Goal: Task Accomplishment & Management: Use online tool/utility

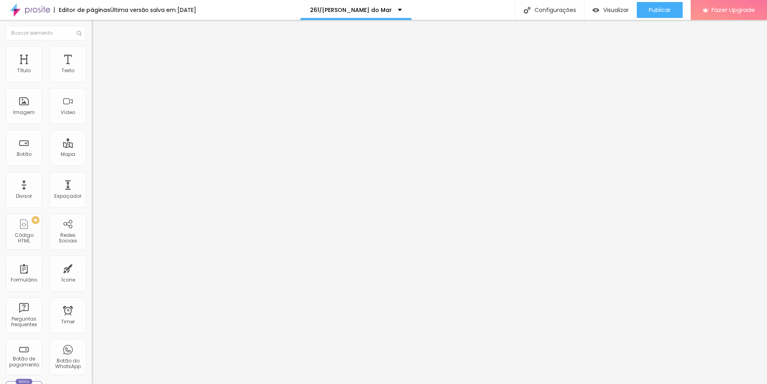
click at [92, 85] on span "Editar perguntas" at bounding box center [115, 81] width 46 height 7
drag, startPoint x: 470, startPoint y: 44, endPoint x: 383, endPoint y: 102, distance: 104.2
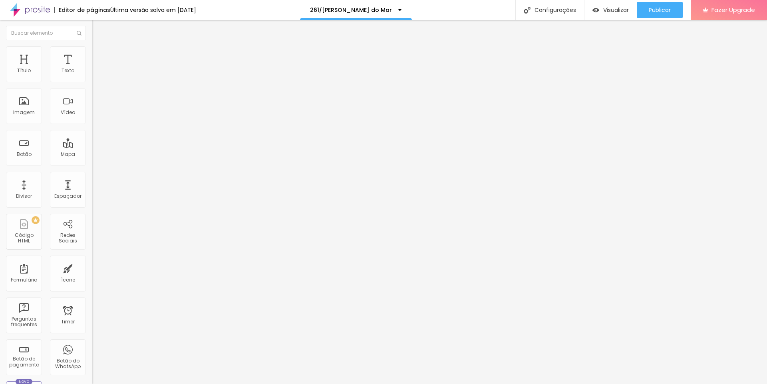
click at [92, 85] on span "Editar perguntas" at bounding box center [115, 81] width 46 height 7
drag, startPoint x: 348, startPoint y: 144, endPoint x: 207, endPoint y: 142, distance: 140.9
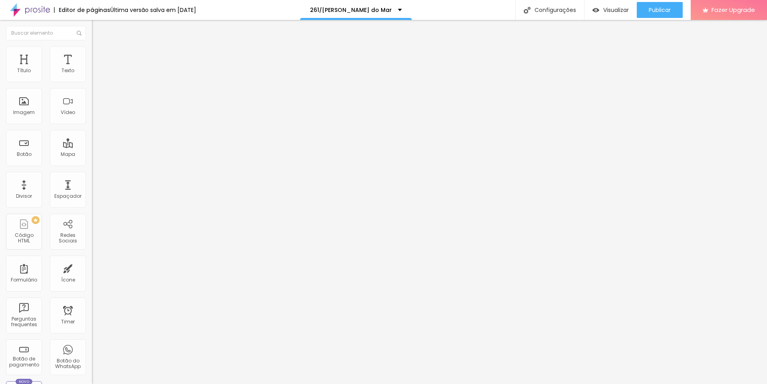
drag, startPoint x: 359, startPoint y: 209, endPoint x: 210, endPoint y: 194, distance: 149.7
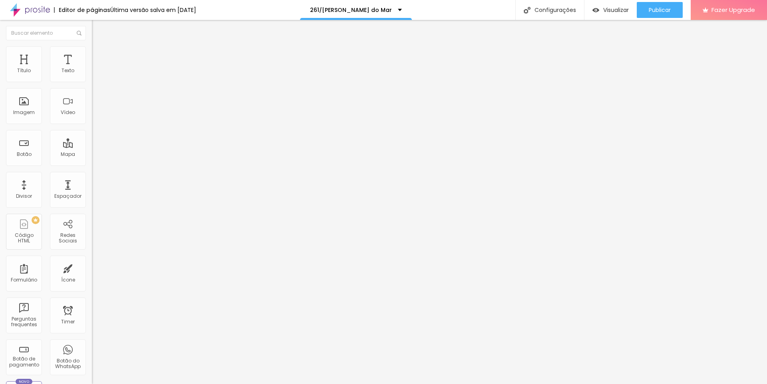
drag, startPoint x: 290, startPoint y: 240, endPoint x: 323, endPoint y: 240, distance: 33.1
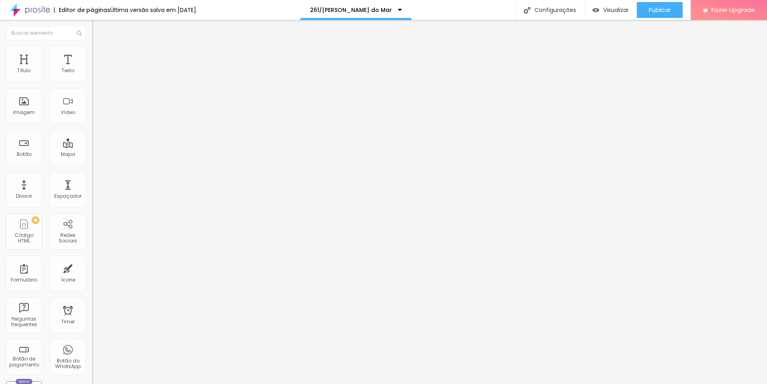
scroll to position [3, 0]
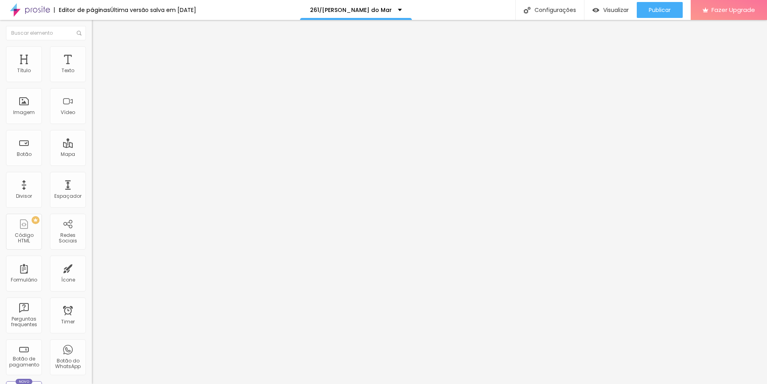
scroll to position [93, 0]
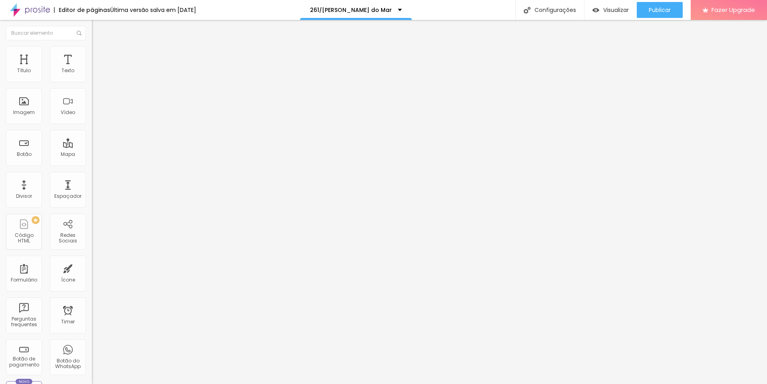
scroll to position [170, 0]
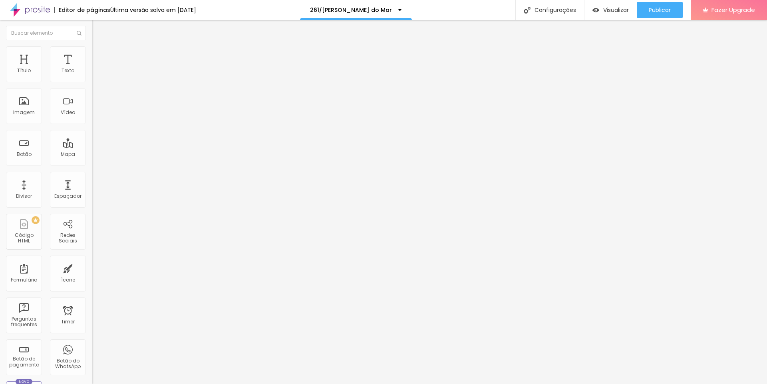
scroll to position [188, 0]
click at [92, 85] on span "Editar perguntas" at bounding box center [115, 81] width 46 height 7
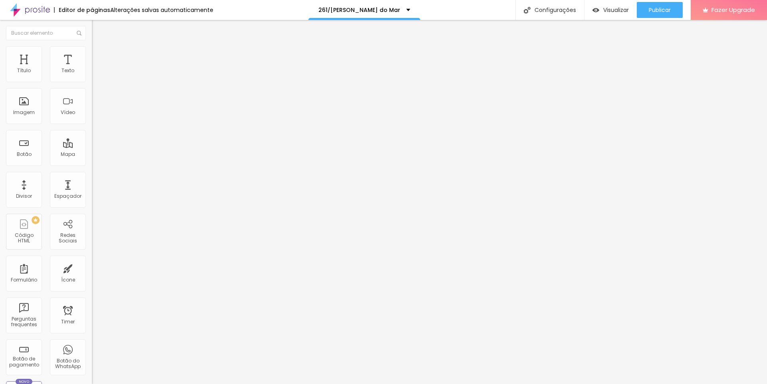
scroll to position [0, 0]
drag, startPoint x: 325, startPoint y: 206, endPoint x: 285, endPoint y: 204, distance: 39.9
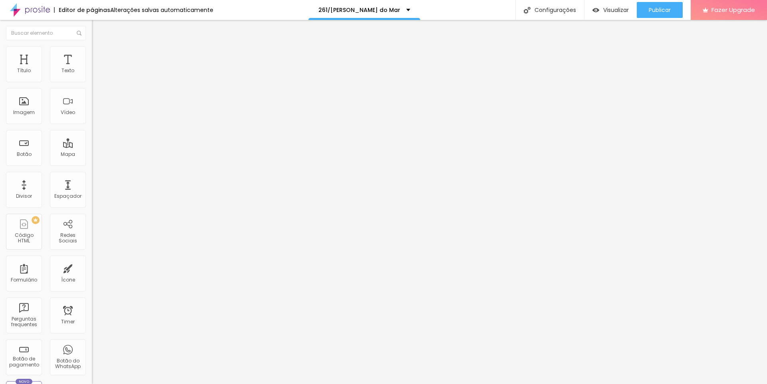
scroll to position [37, 0]
drag, startPoint x: 600, startPoint y: 232, endPoint x: 598, endPoint y: 241, distance: 9.7
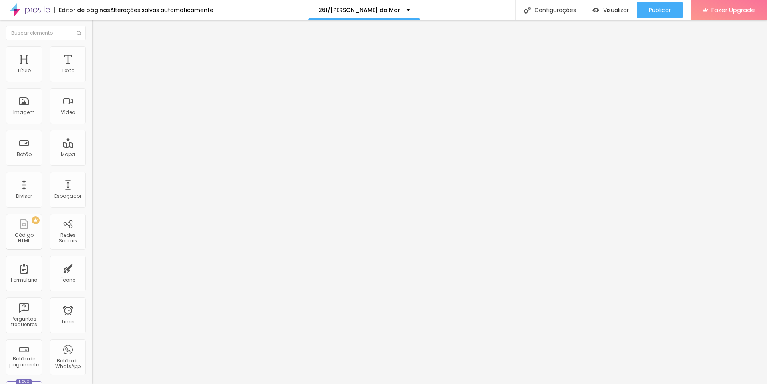
drag, startPoint x: 321, startPoint y: 246, endPoint x: 283, endPoint y: 244, distance: 38.4
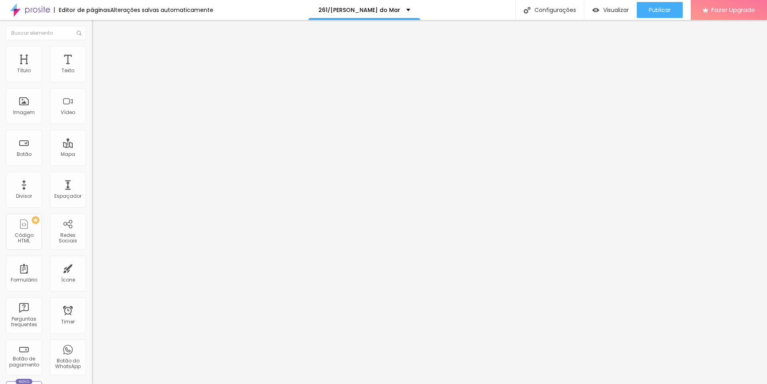
click at [92, 85] on span "Editar perguntas" at bounding box center [115, 81] width 46 height 7
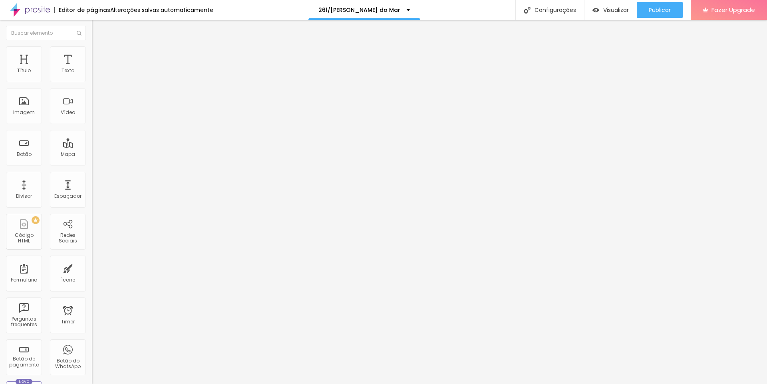
click at [661, 11] on span "Publicar" at bounding box center [659, 10] width 22 height 6
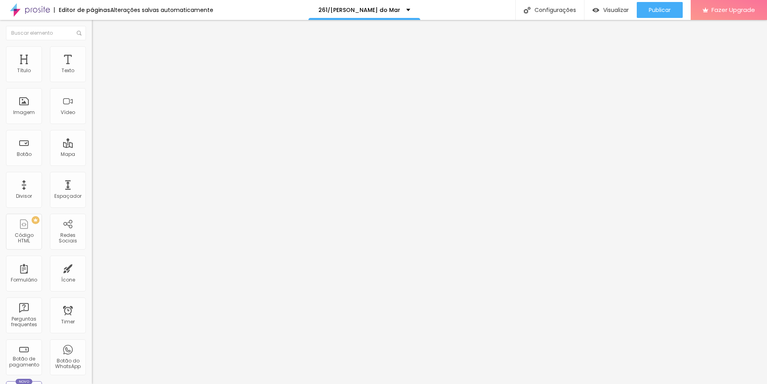
click at [92, 85] on span "Editar perguntas" at bounding box center [115, 81] width 46 height 7
drag, startPoint x: 366, startPoint y: 133, endPoint x: 272, endPoint y: 137, distance: 93.9
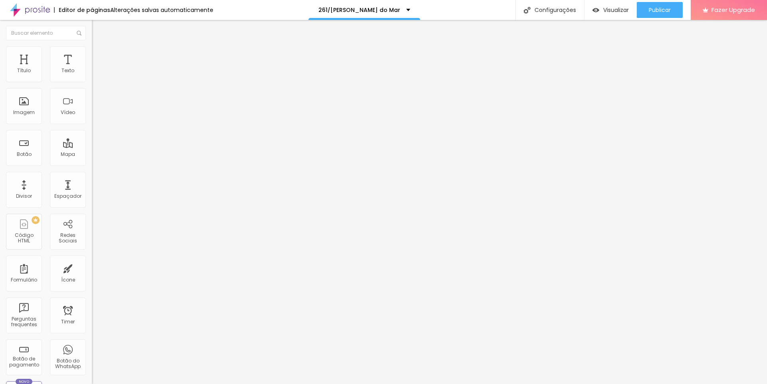
drag, startPoint x: 288, startPoint y: 132, endPoint x: 382, endPoint y: 130, distance: 93.4
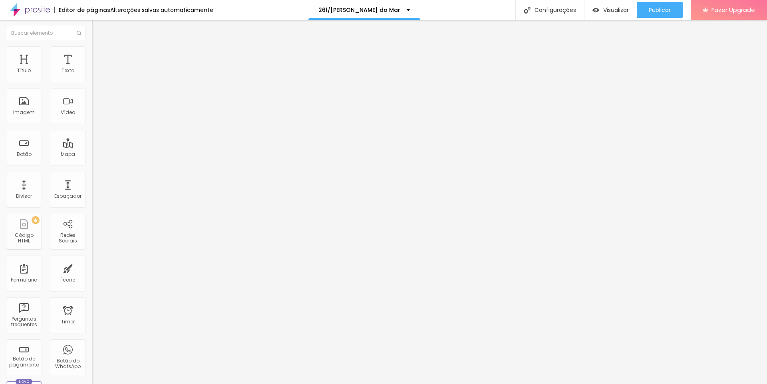
drag, startPoint x: 288, startPoint y: 134, endPoint x: 424, endPoint y: 134, distance: 136.1
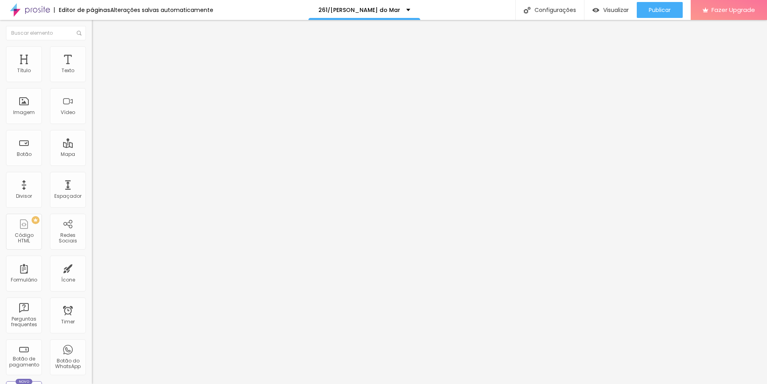
click at [92, 85] on span "Editar perguntas" at bounding box center [115, 81] width 46 height 7
drag, startPoint x: 307, startPoint y: 134, endPoint x: 441, endPoint y: 142, distance: 134.8
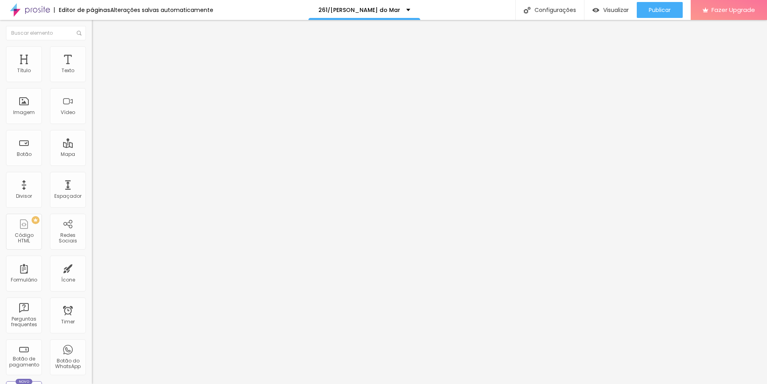
click at [92, 85] on span "Editar perguntas" at bounding box center [115, 81] width 46 height 7
drag, startPoint x: 289, startPoint y: 133, endPoint x: 470, endPoint y: 147, distance: 181.4
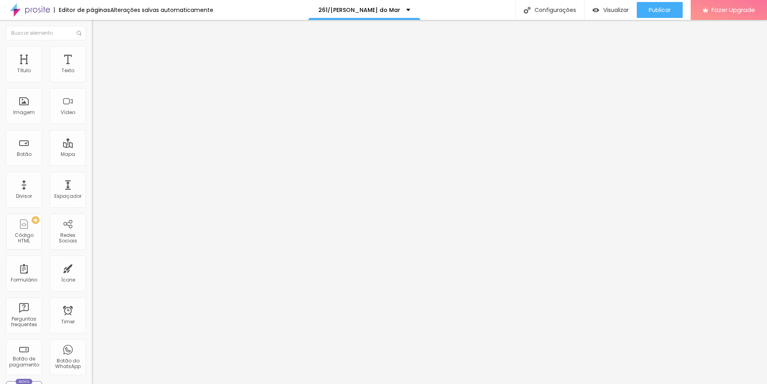
drag, startPoint x: 288, startPoint y: 131, endPoint x: 412, endPoint y: 141, distance: 124.9
click at [92, 85] on span "Editar perguntas" at bounding box center [115, 81] width 46 height 7
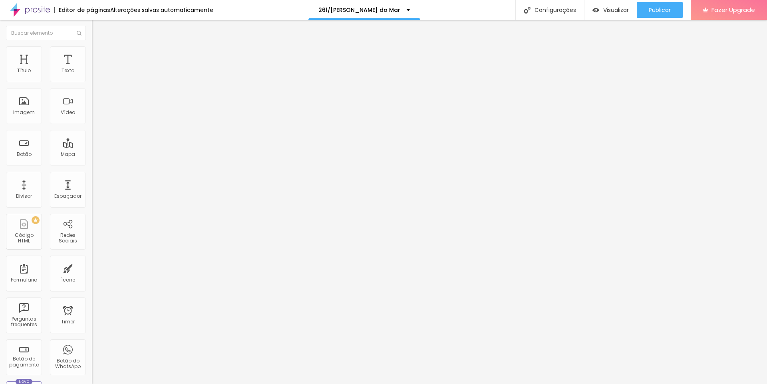
click at [92, 85] on span "Editar perguntas" at bounding box center [115, 81] width 46 height 7
click at [659, 13] on span "Publicar" at bounding box center [659, 10] width 22 height 6
